Goal: Register for event/course

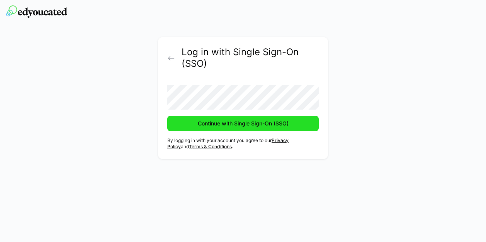
click at [205, 126] on span "Continue with Single Sign-On (SSO)" at bounding box center [243, 124] width 93 height 8
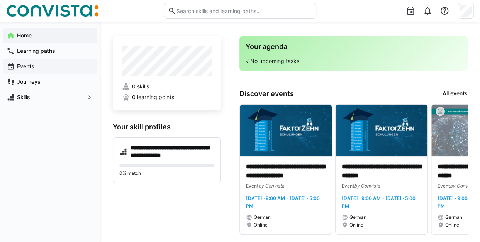
click at [0, 0] on app-navigation-label "Events" at bounding box center [0, 0] width 0 height 0
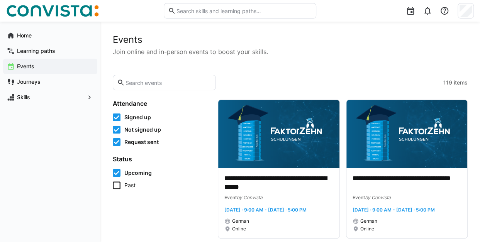
click at [114, 187] on icon at bounding box center [117, 185] width 8 height 8
click at [0, 0] on app-navigation-label "Home" at bounding box center [0, 0] width 0 height 0
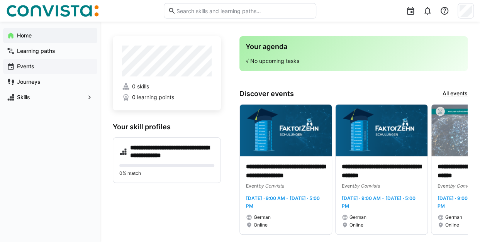
click at [34, 68] on span "Events" at bounding box center [55, 67] width 78 height 8
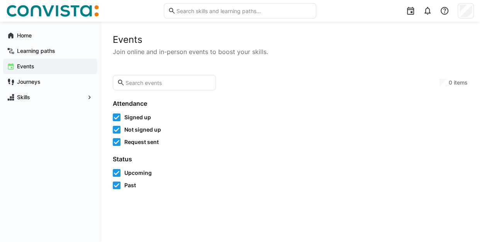
click at [147, 81] on input "text" at bounding box center [168, 82] width 87 height 7
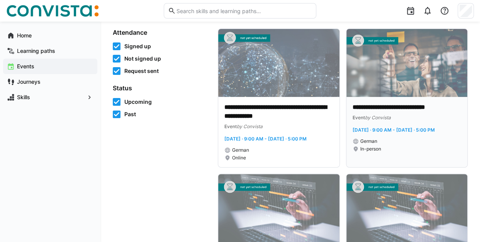
scroll to position [77, 0]
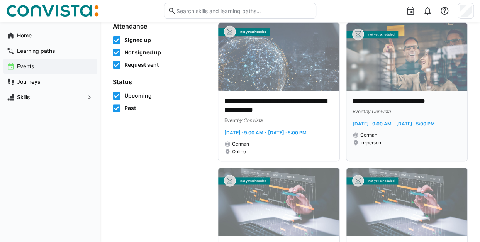
type input "k"
click at [384, 70] on img at bounding box center [406, 57] width 121 height 68
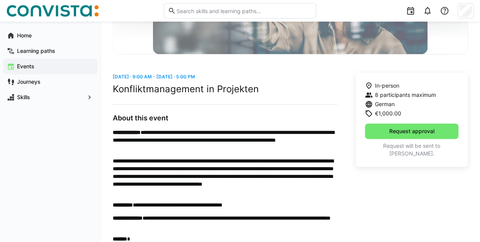
scroll to position [154, 0]
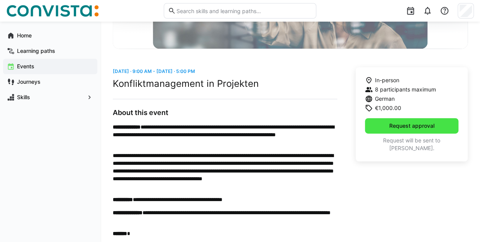
click at [407, 125] on span "Request approval" at bounding box center [411, 126] width 47 height 8
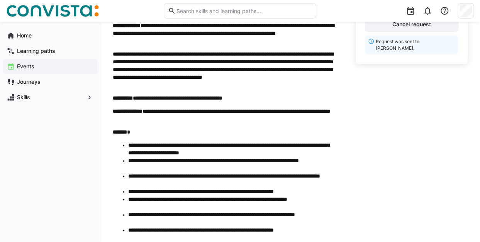
scroll to position [361, 0]
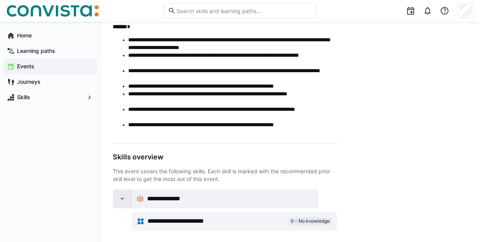
click at [123, 198] on eds-icon at bounding box center [123, 199] width 8 height 8
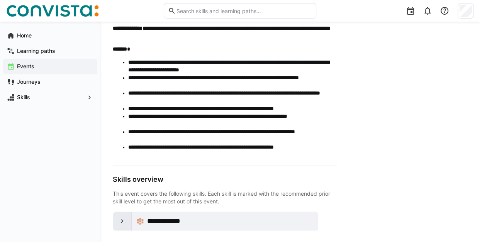
click at [119, 220] on eds-icon at bounding box center [123, 221] width 8 height 8
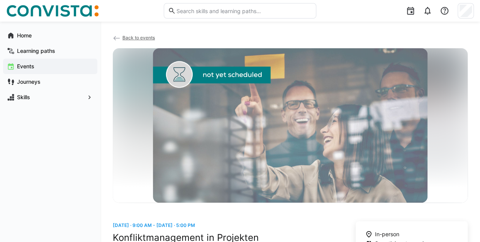
scroll to position [0, 0]
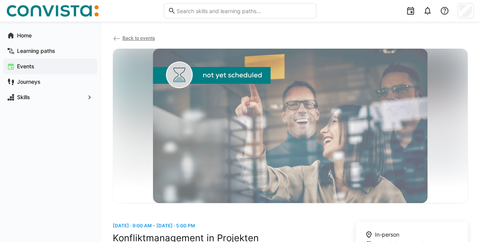
click at [117, 38] on eds-icon at bounding box center [117, 39] width 8 height 8
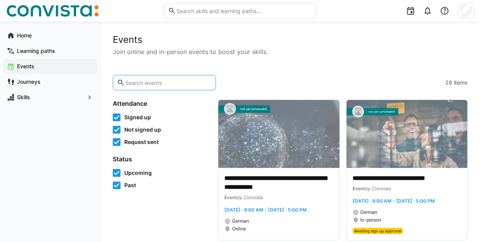
click at [135, 83] on input "text" at bounding box center [168, 82] width 87 height 7
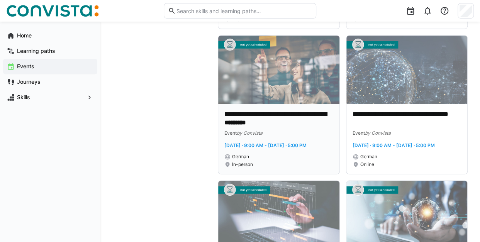
scroll to position [541, 0]
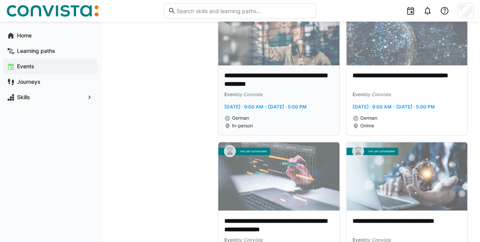
click at [261, 62] on img at bounding box center [278, 31] width 121 height 68
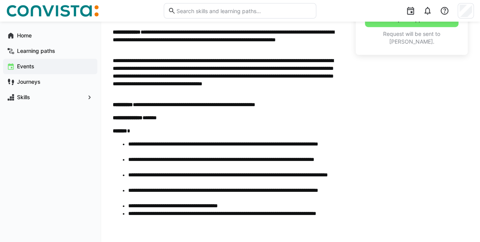
scroll to position [222, 0]
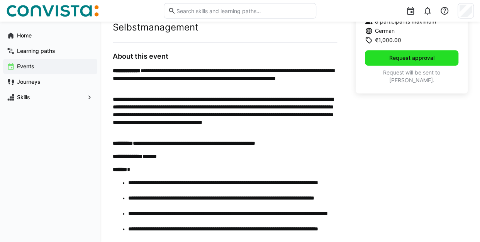
click at [405, 58] on span "Request approval" at bounding box center [411, 58] width 47 height 8
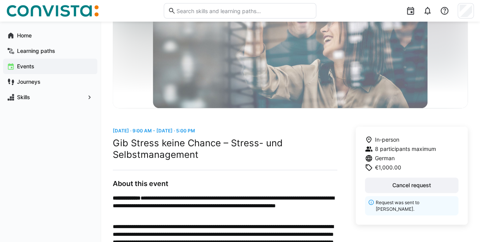
scroll to position [0, 0]
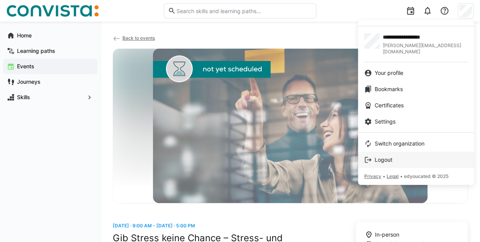
click at [392, 156] on span "Logout" at bounding box center [384, 160] width 18 height 8
